Goal: Task Accomplishment & Management: Manage account settings

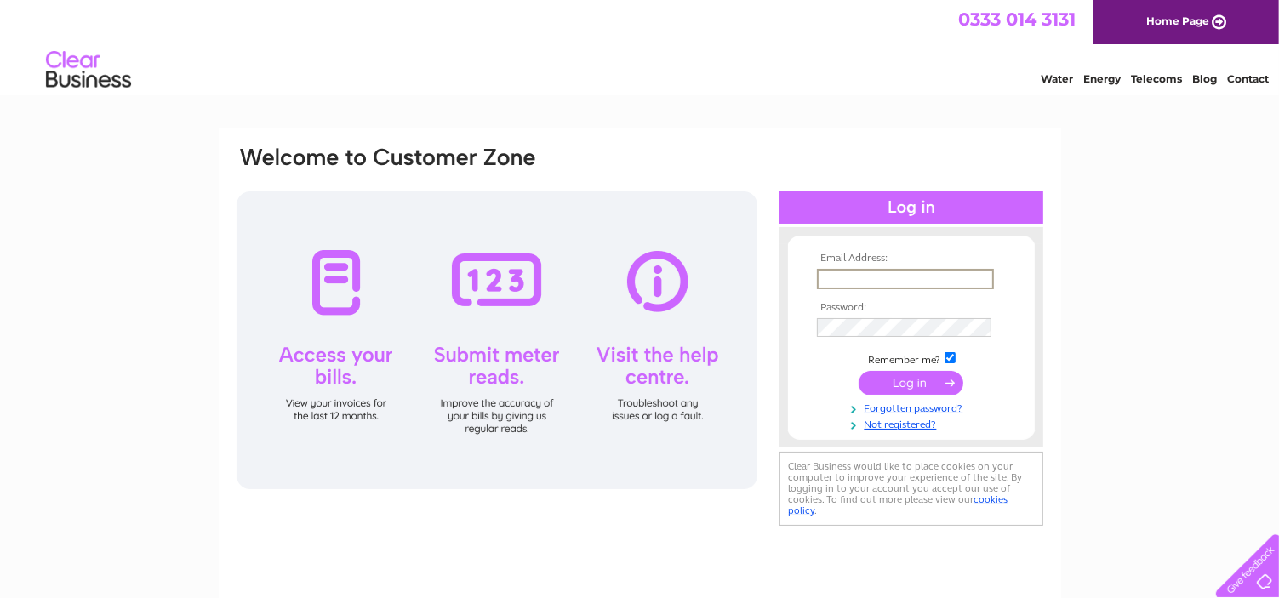
click at [861, 277] on input "text" at bounding box center [905, 279] width 177 height 20
type input "[EMAIL_ADDRESS][DOMAIN_NAME]"
click at [918, 383] on input "submit" at bounding box center [911, 382] width 105 height 24
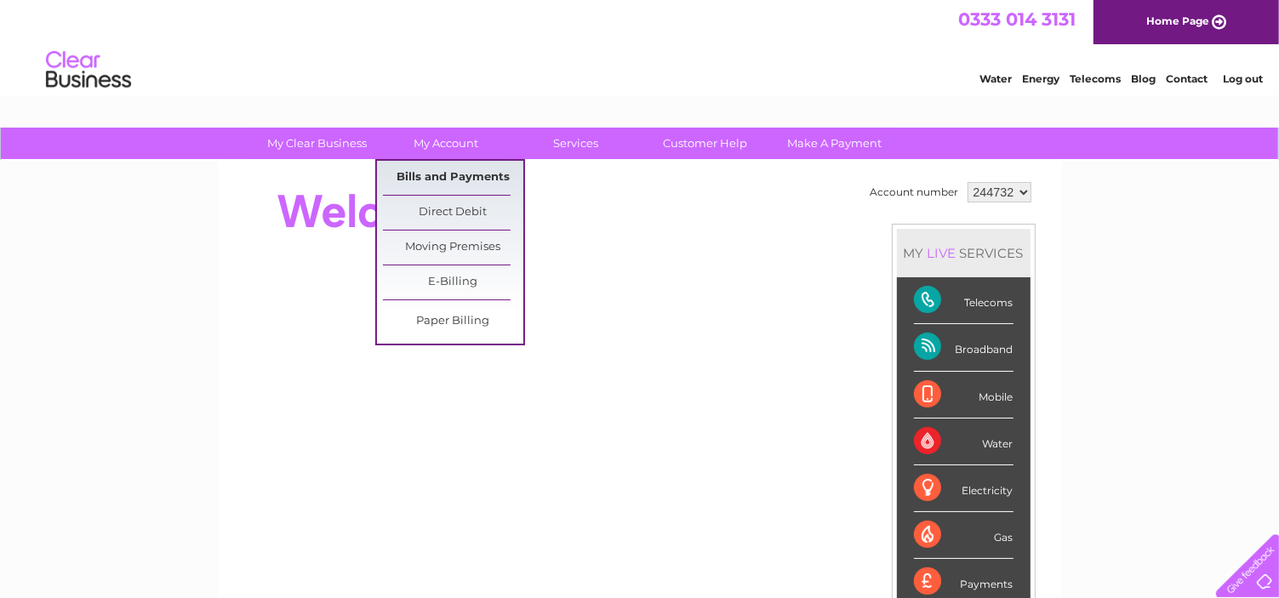
click at [463, 176] on link "Bills and Payments" at bounding box center [453, 178] width 140 height 34
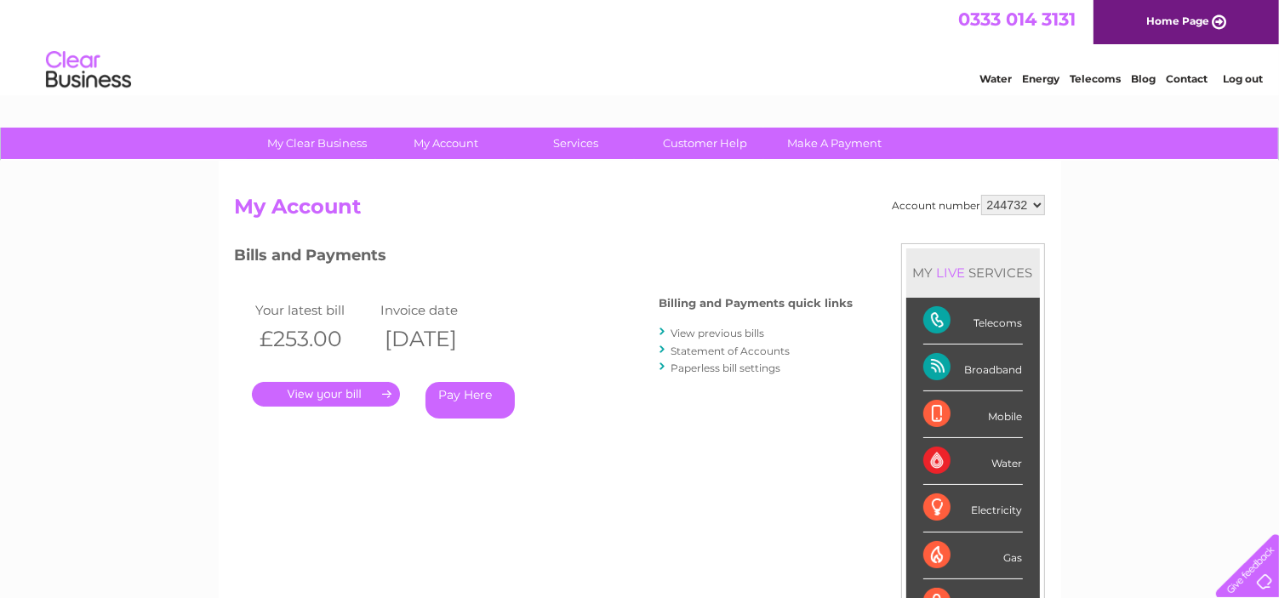
click at [335, 392] on link "." at bounding box center [326, 394] width 148 height 25
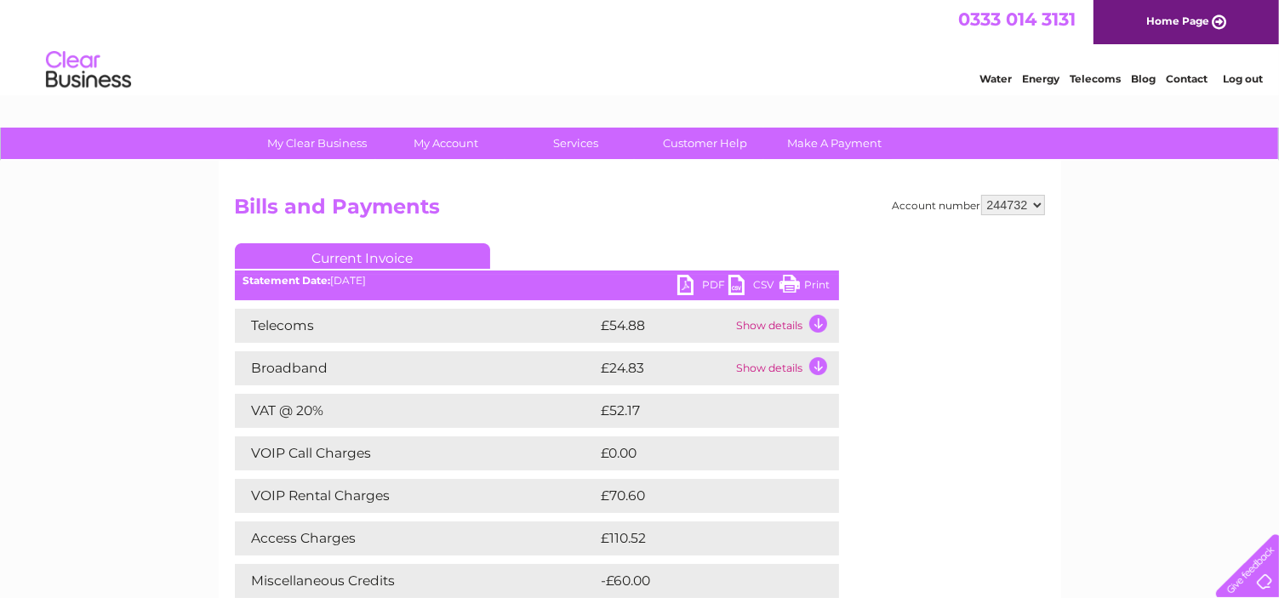
click at [701, 283] on link "PDF" at bounding box center [703, 287] width 51 height 25
click at [1249, 76] on link "Log out" at bounding box center [1243, 78] width 40 height 13
